Goal: Task Accomplishment & Management: Use online tool/utility

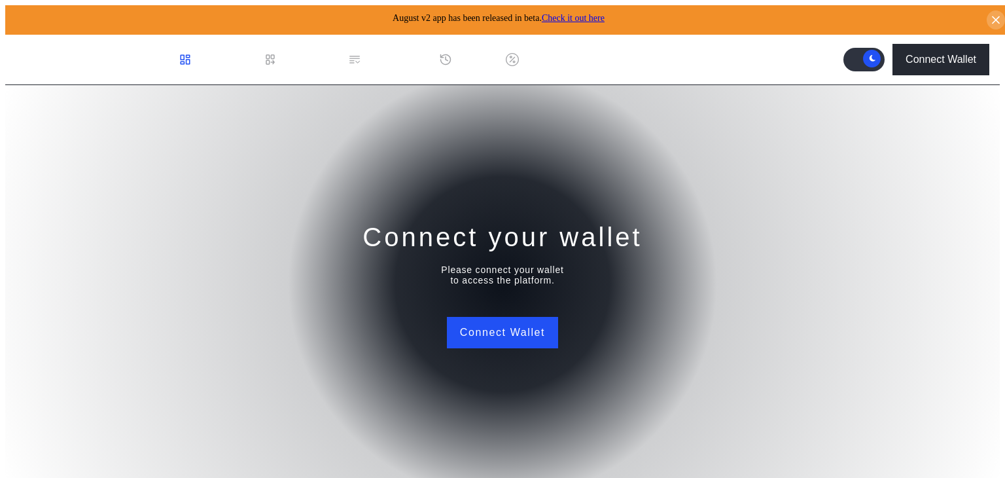
click at [573, 54] on div "Discount Factors" at bounding box center [563, 60] width 79 height 12
click at [472, 56] on div "History" at bounding box center [474, 60] width 33 height 12
click at [367, 56] on div "Permissions" at bounding box center [395, 60] width 57 height 12
click at [259, 46] on div "Loan Book" at bounding box center [298, 59] width 84 height 48
click at [207, 54] on div "Dashboard" at bounding box center [222, 60] width 51 height 12
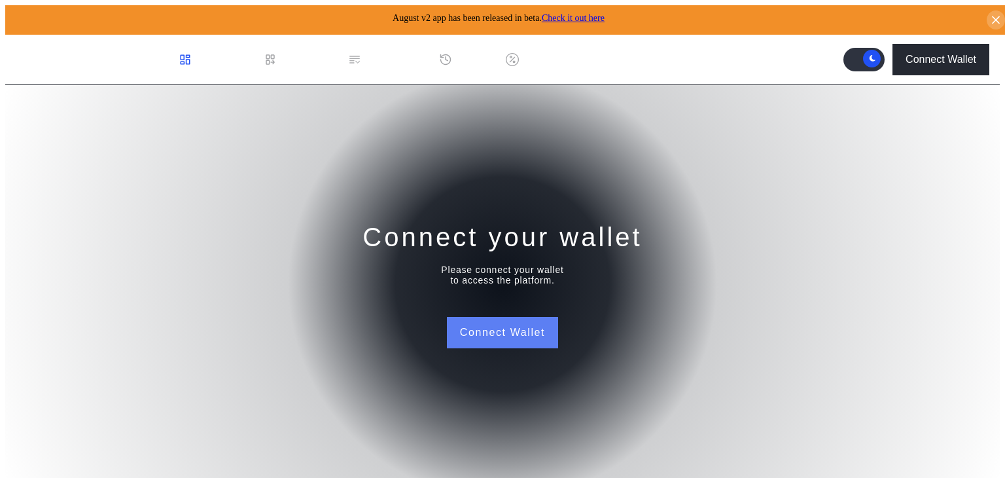
click at [495, 327] on button "Connect Wallet" at bounding box center [502, 332] width 111 height 31
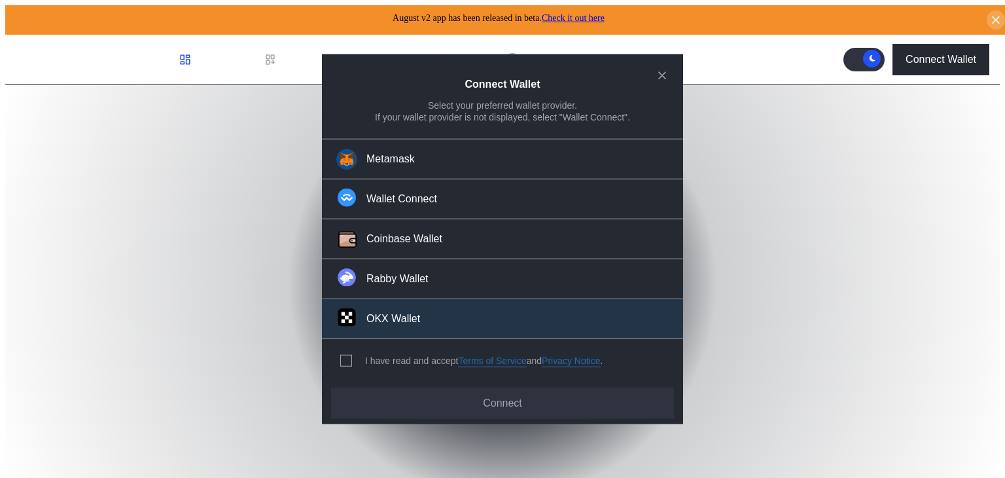
click at [380, 317] on div "OKX Wallet" at bounding box center [394, 319] width 54 height 14
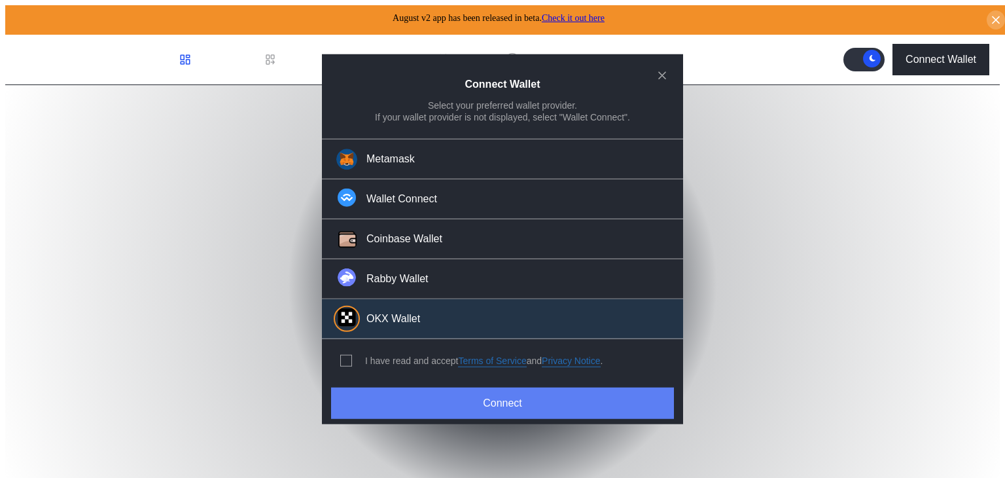
click at [475, 392] on button "Connect" at bounding box center [502, 402] width 343 height 31
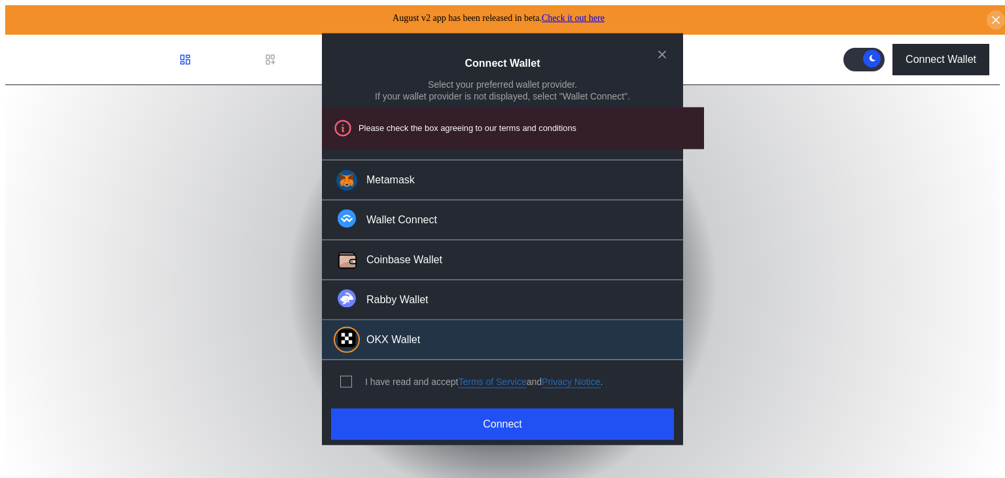
click at [408, 376] on div "I have read and accept Terms of Service and Privacy Notice ." at bounding box center [484, 382] width 238 height 12
click at [344, 378] on span "modal" at bounding box center [346, 381] width 10 height 10
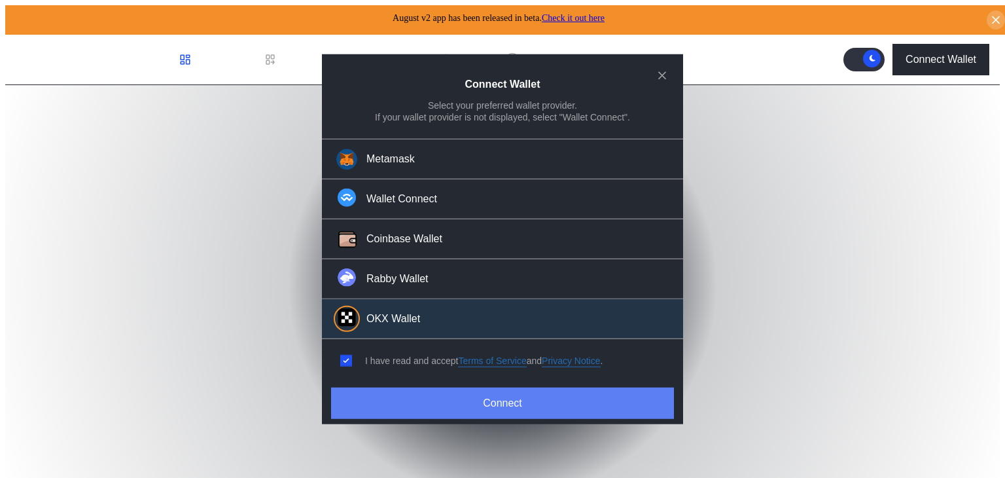
click at [560, 417] on div "Connect Wallet Select your preferred wallet provider. If your wallet provider i…" at bounding box center [502, 239] width 361 height 370
click at [548, 395] on button "Connect" at bounding box center [502, 402] width 343 height 31
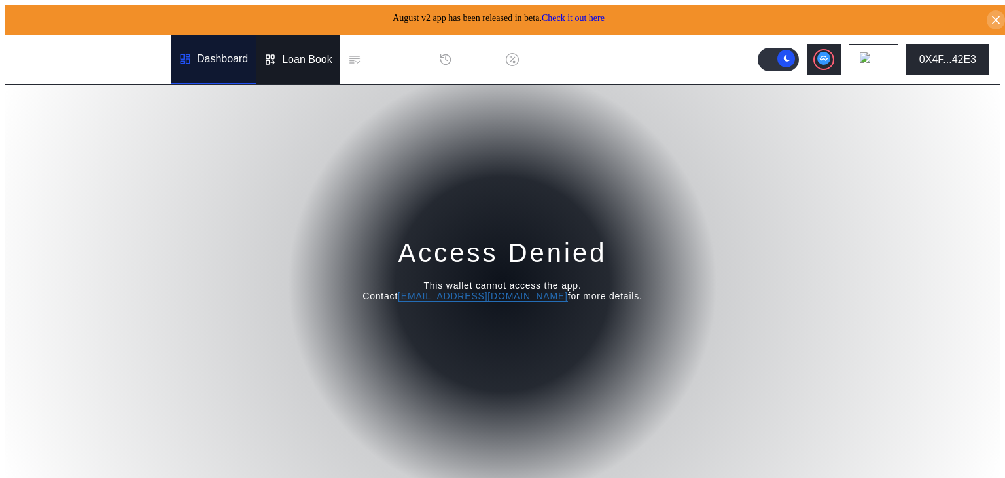
click at [282, 54] on div "Loan Book" at bounding box center [307, 60] width 50 height 12
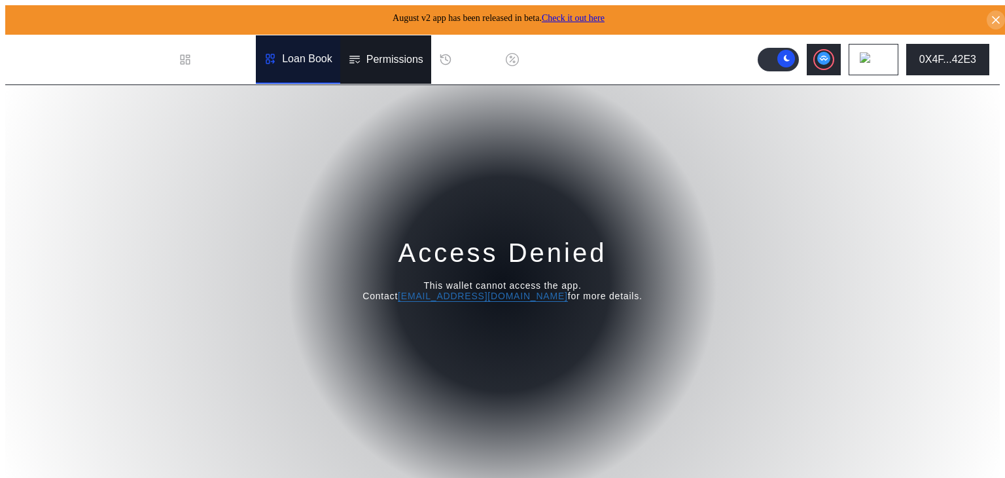
click at [367, 54] on div "Permissions" at bounding box center [395, 60] width 57 height 12
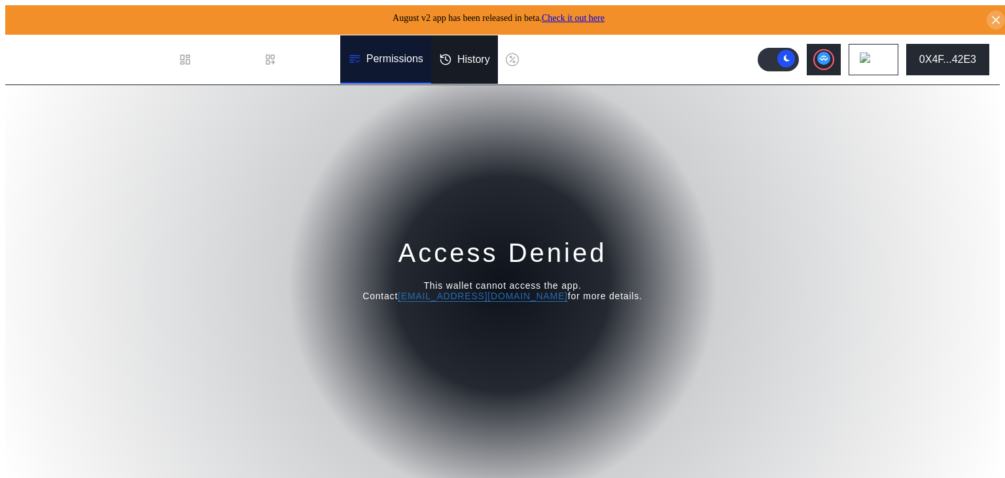
click at [490, 56] on div "History" at bounding box center [474, 60] width 33 height 12
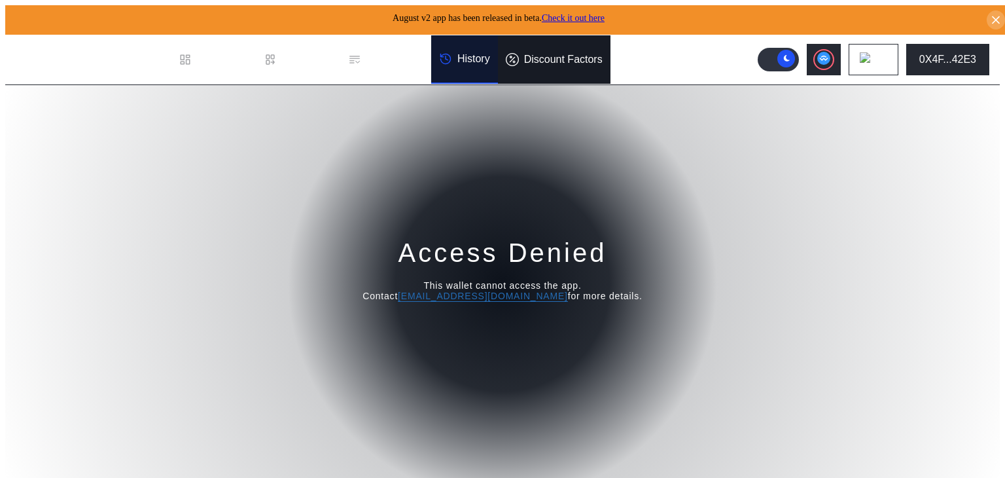
click at [558, 63] on div "Discount Factors" at bounding box center [554, 59] width 113 height 48
